Goal: Navigation & Orientation: Find specific page/section

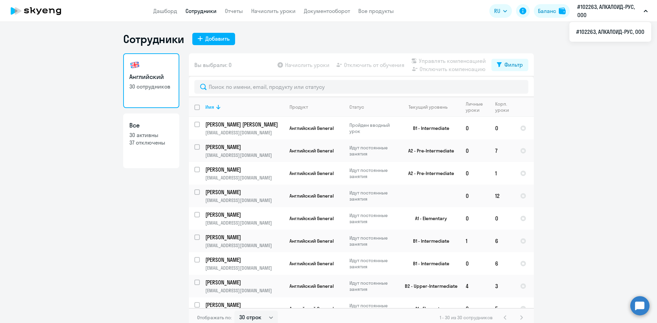
select select "30"
click at [611, 212] on ng-component "Сотрудники Добавить Английский 30 сотрудников Все 30 активны 37 отключены Вы вы…" at bounding box center [328, 179] width 657 height 295
click at [636, 307] on circle at bounding box center [639, 305] width 19 height 19
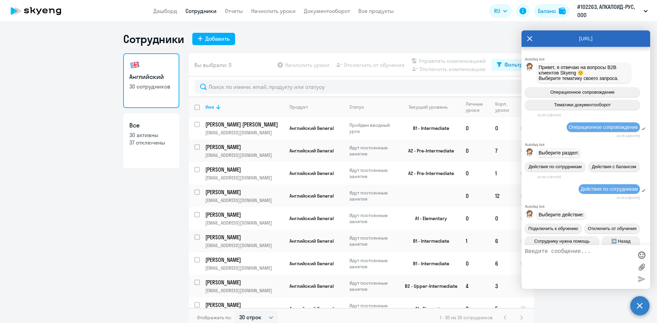
scroll to position [470, 0]
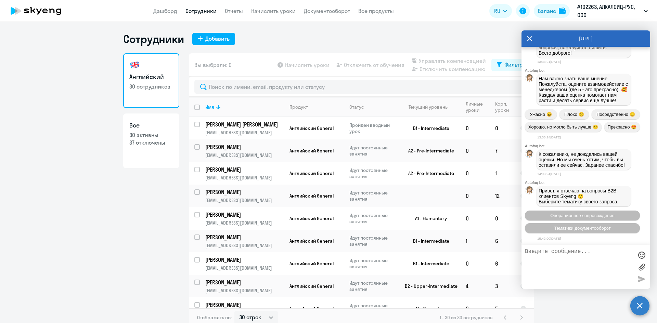
click at [528, 41] on icon at bounding box center [529, 38] width 5 height 16
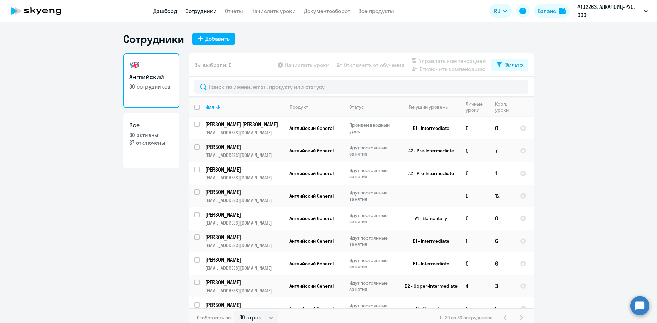
click at [165, 9] on link "Дашборд" at bounding box center [165, 11] width 24 height 7
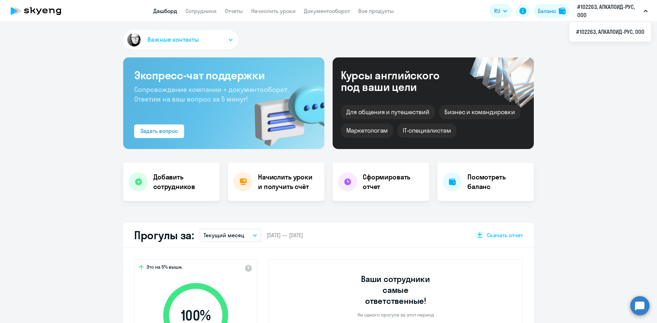
click at [601, 6] on p "#102263, АЛКАЛОИД-РУС, ООО" at bounding box center [609, 11] width 64 height 16
click at [597, 12] on p "#102263, АЛКАЛОИД-РУС, ООО" at bounding box center [609, 11] width 64 height 16
click at [598, 13] on p "#102263, АЛКАЛОИД-РУС, ООО" at bounding box center [609, 11] width 64 height 16
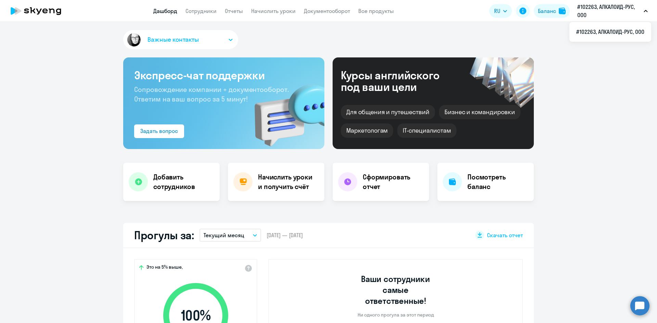
select select "30"
click at [642, 311] on circle at bounding box center [639, 305] width 19 height 19
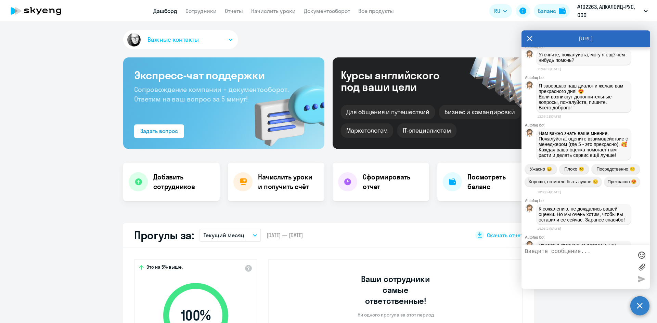
scroll to position [335, 0]
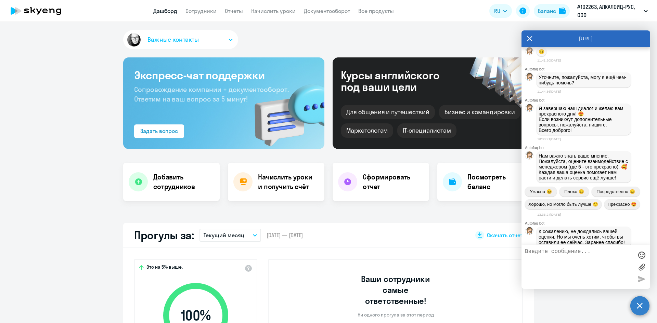
click at [529, 39] on icon at bounding box center [529, 38] width 5 height 5
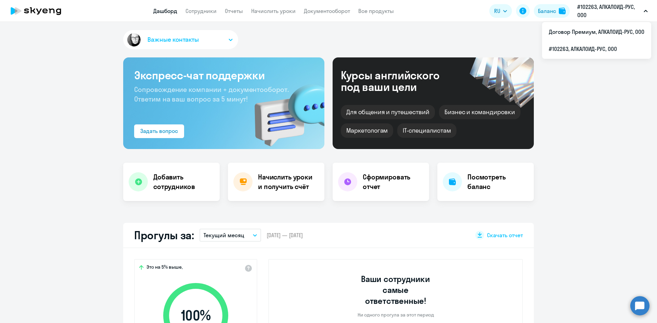
click at [586, 10] on p "#102263, АЛКАЛОИД-РУС, ООО" at bounding box center [609, 11] width 64 height 16
select select "30"
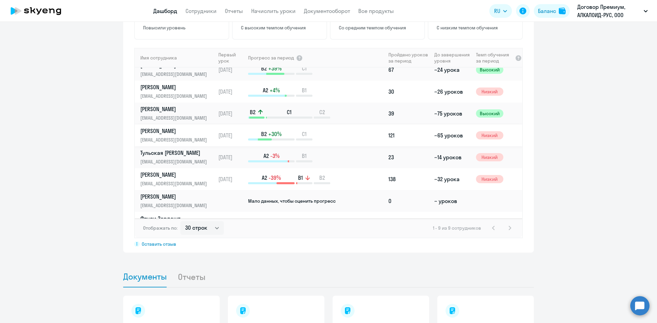
scroll to position [46, 0]
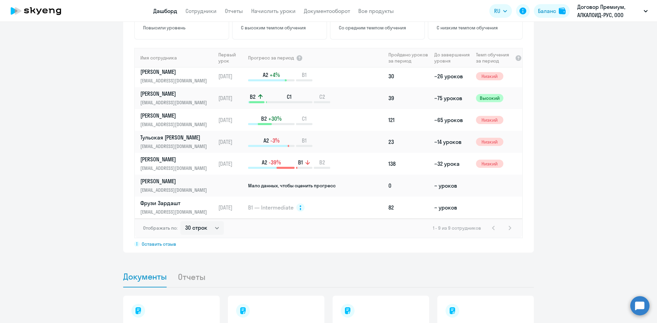
click at [639, 306] on circle at bounding box center [639, 305] width 19 height 19
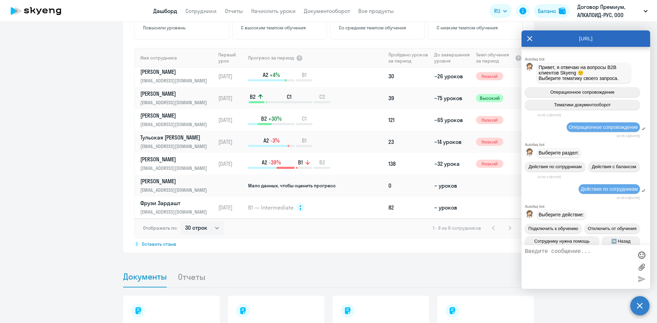
scroll to position [472, 0]
